Goal: Task Accomplishment & Management: Complete application form

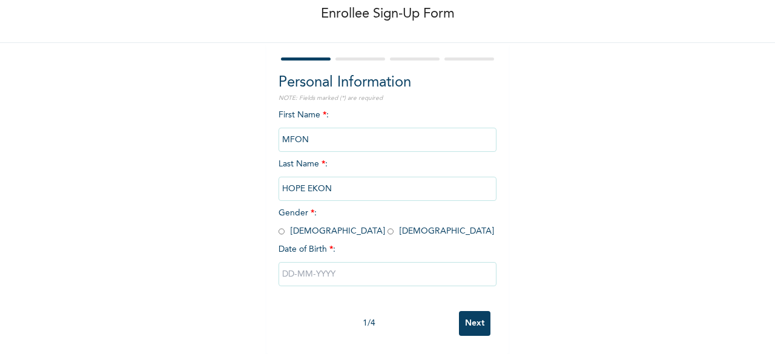
scroll to position [73, 0]
click at [387, 226] on input "radio" at bounding box center [390, 231] width 6 height 11
radio input "true"
click at [292, 267] on input "text" at bounding box center [387, 274] width 218 height 24
select select "7"
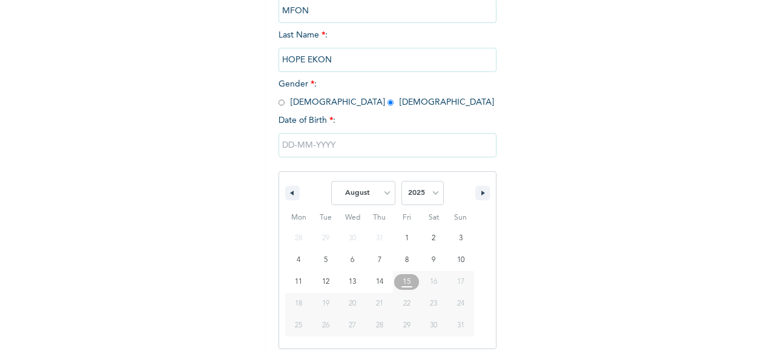
scroll to position [197, 0]
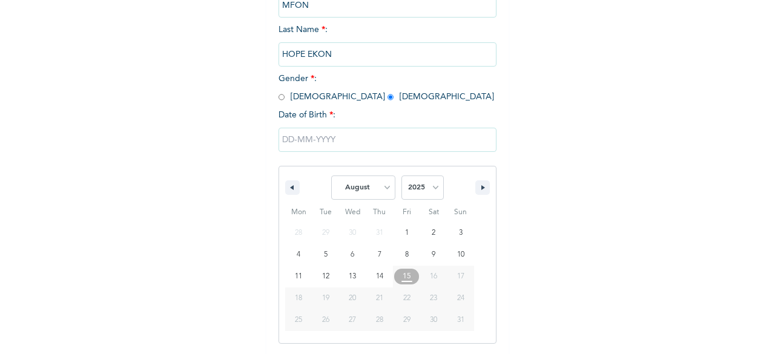
click at [323, 306] on span "19" at bounding box center [325, 298] width 7 height 22
click at [422, 196] on select "2025 2024 2023 2022 2021 2020 2019 2018 2017 2016 2015 2014 2013 2012 2011 2010…" at bounding box center [422, 188] width 42 height 24
select select "1995"
click at [401, 177] on select "2025 2024 2023 2022 2021 2020 2019 2018 2017 2016 2015 2014 2013 2012 2011 2010…" at bounding box center [422, 188] width 42 height 24
click at [386, 192] on select "January February March April May June July August September October November De…" at bounding box center [363, 188] width 64 height 24
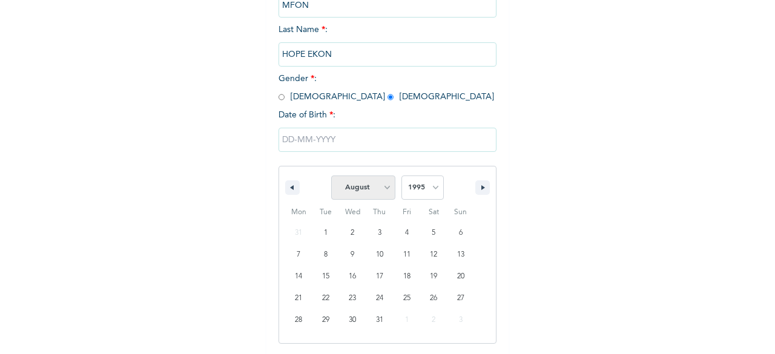
select select "11"
click at [331, 177] on select "January February March April May June July August September October November De…" at bounding box center [363, 188] width 64 height 24
type input "[DATE]"
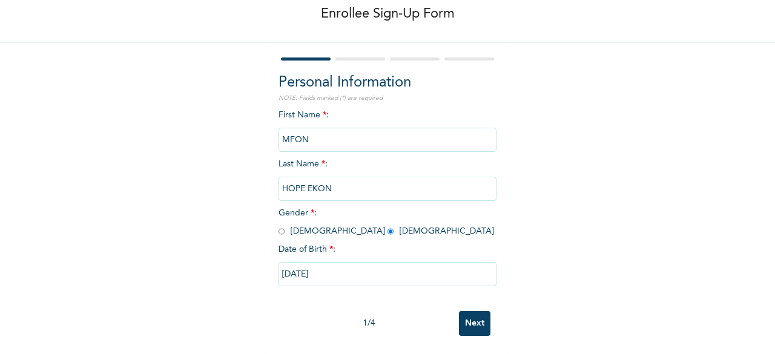
click at [467, 315] on input "Next" at bounding box center [474, 323] width 31 height 25
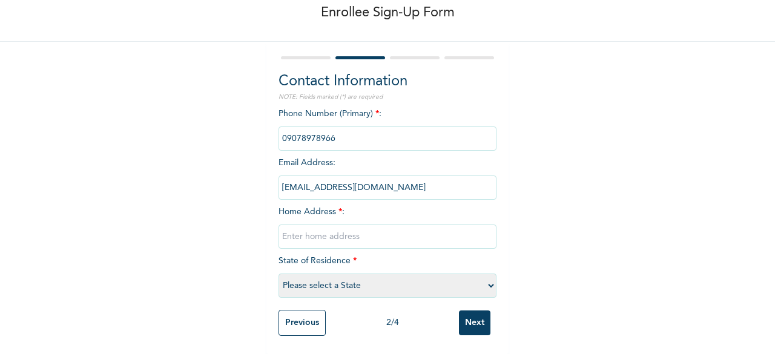
click at [336, 128] on input "phone" at bounding box center [387, 138] width 218 height 24
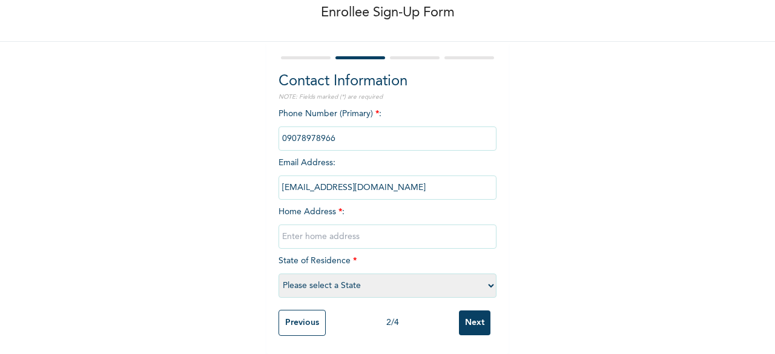
click at [329, 228] on input "text" at bounding box center [387, 237] width 218 height 24
type input "[STREET_ADDRESS]"
click at [361, 283] on select "Please select a State [PERSON_NAME] (FCT) [PERSON_NAME] Ibom [GEOGRAPHIC_DATA] …" at bounding box center [387, 286] width 218 height 24
select select "25"
click at [278, 274] on select "Please select a State [PERSON_NAME] (FCT) [PERSON_NAME] Ibom [GEOGRAPHIC_DATA] …" at bounding box center [387, 286] width 218 height 24
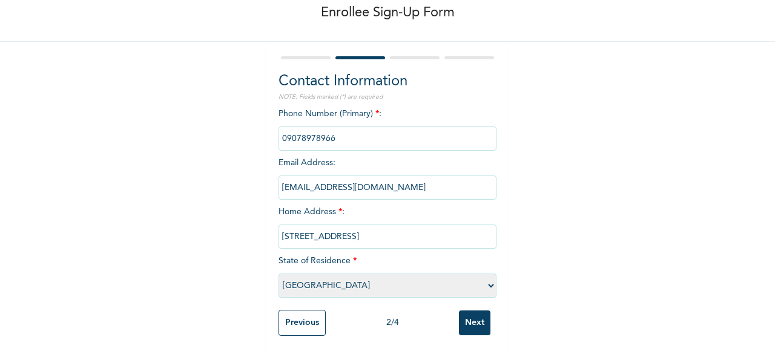
click at [344, 130] on input "phone" at bounding box center [387, 138] width 218 height 24
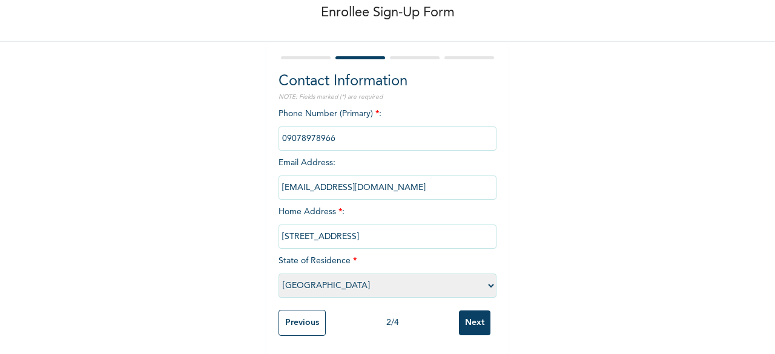
click at [344, 130] on input "phone" at bounding box center [387, 138] width 218 height 24
drag, startPoint x: 344, startPoint y: 130, endPoint x: 311, endPoint y: 131, distance: 32.7
click at [311, 131] on input "phone" at bounding box center [387, 138] width 218 height 24
click at [375, 176] on input "[EMAIL_ADDRESS][DOMAIN_NAME]" at bounding box center [387, 188] width 218 height 24
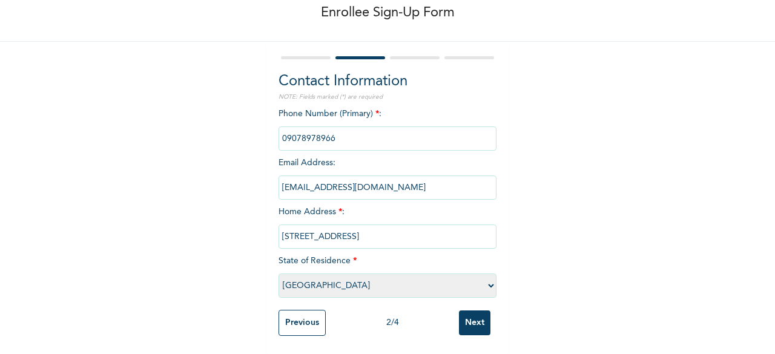
click at [375, 176] on input "[EMAIL_ADDRESS][DOMAIN_NAME]" at bounding box center [387, 188] width 218 height 24
click at [344, 117] on div "Phone Number (Primary) * : Email Address : [EMAIL_ADDRESS][DOMAIN_NAME] Home Ad…" at bounding box center [387, 206] width 218 height 196
click at [338, 128] on input "phone" at bounding box center [387, 138] width 218 height 24
click at [471, 310] on input "Next" at bounding box center [474, 322] width 31 height 25
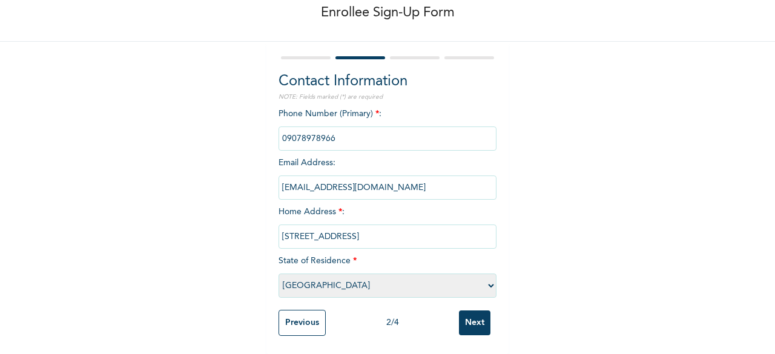
scroll to position [0, 0]
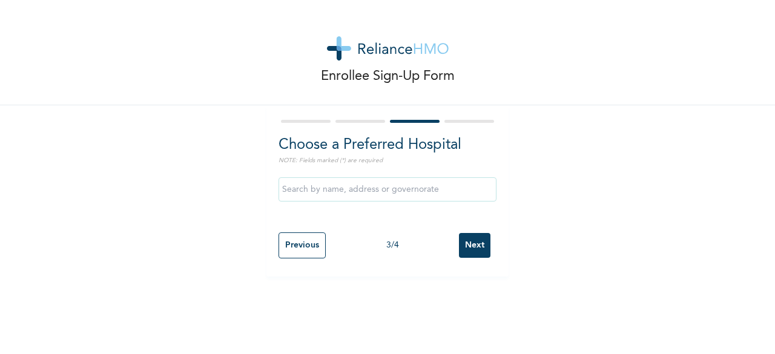
click at [389, 197] on input "text" at bounding box center [387, 189] width 218 height 24
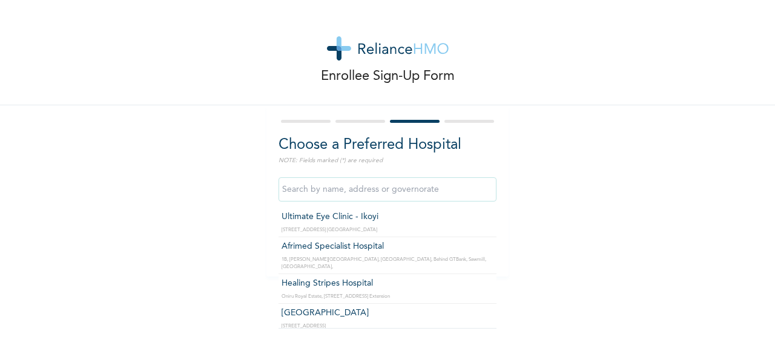
click at [389, 197] on input "text" at bounding box center [387, 189] width 218 height 24
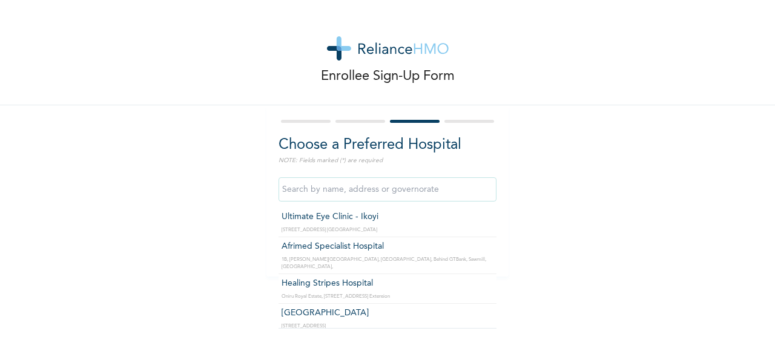
click at [389, 197] on input "text" at bounding box center [387, 189] width 218 height 24
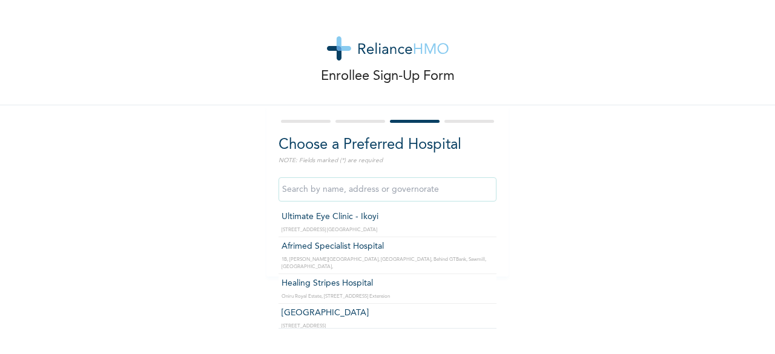
click at [389, 197] on input "text" at bounding box center [387, 189] width 218 height 24
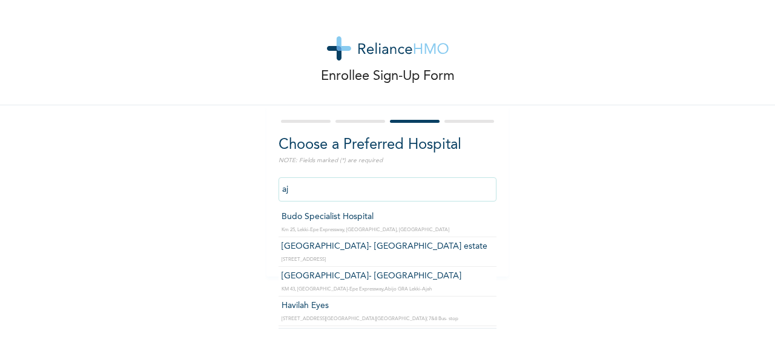
type input "a"
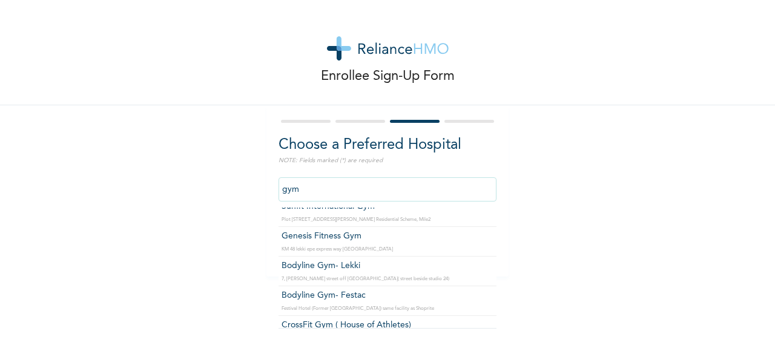
scroll to position [182, 0]
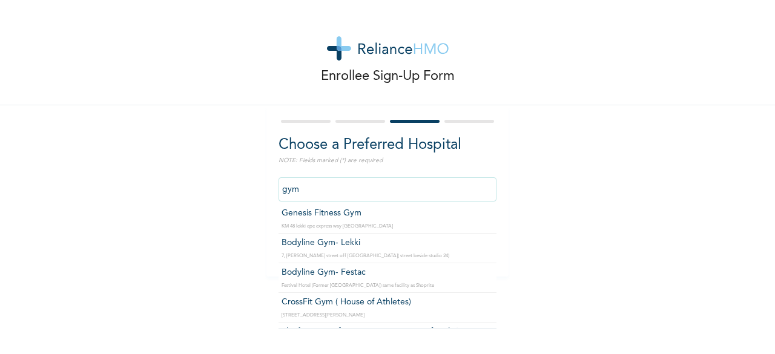
click at [416, 198] on input "gym" at bounding box center [387, 189] width 218 height 24
type input "g"
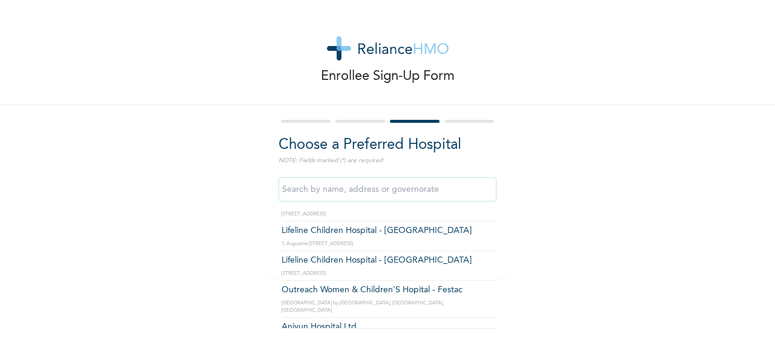
scroll to position [14599, 0]
